Goal: Transaction & Acquisition: Book appointment/travel/reservation

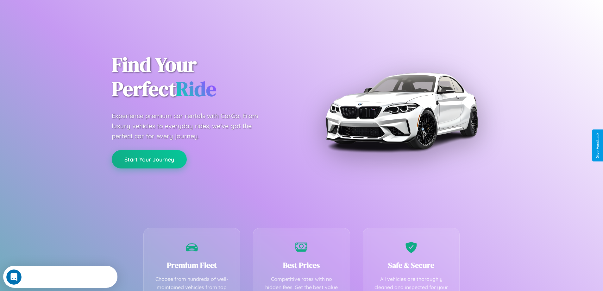
click at [149, 159] on button "Start Your Journey" at bounding box center [149, 159] width 75 height 18
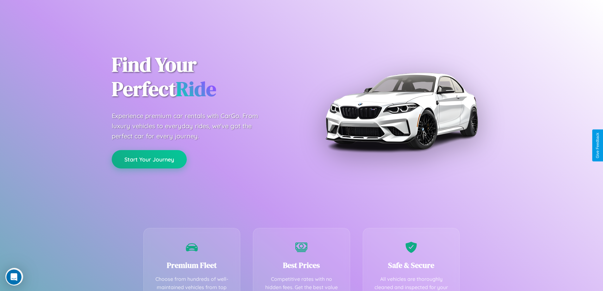
click at [149, 159] on button "Start Your Journey" at bounding box center [149, 159] width 75 height 18
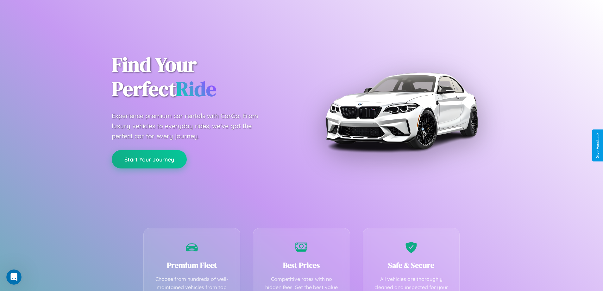
click at [149, 159] on button "Start Your Journey" at bounding box center [149, 159] width 75 height 18
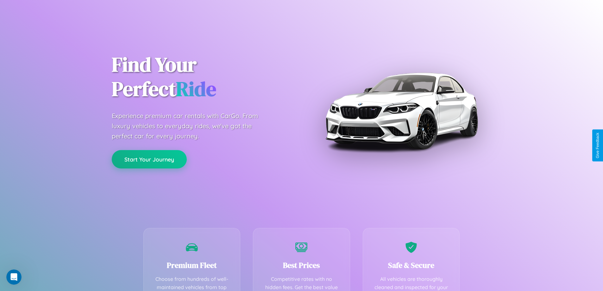
click at [149, 159] on button "Start Your Journey" at bounding box center [149, 159] width 75 height 18
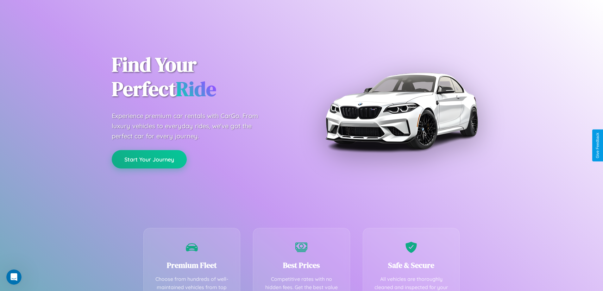
click at [149, 159] on button "Start Your Journey" at bounding box center [149, 159] width 75 height 18
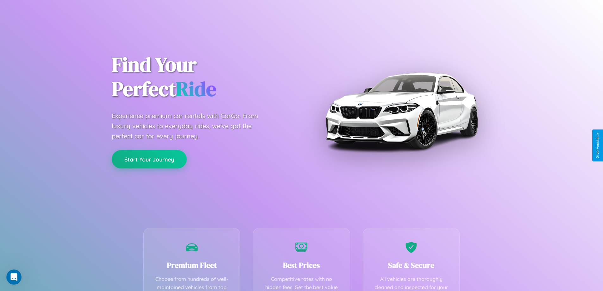
click at [149, 159] on button "Start Your Journey" at bounding box center [149, 159] width 75 height 18
